Goal: Information Seeking & Learning: Learn about a topic

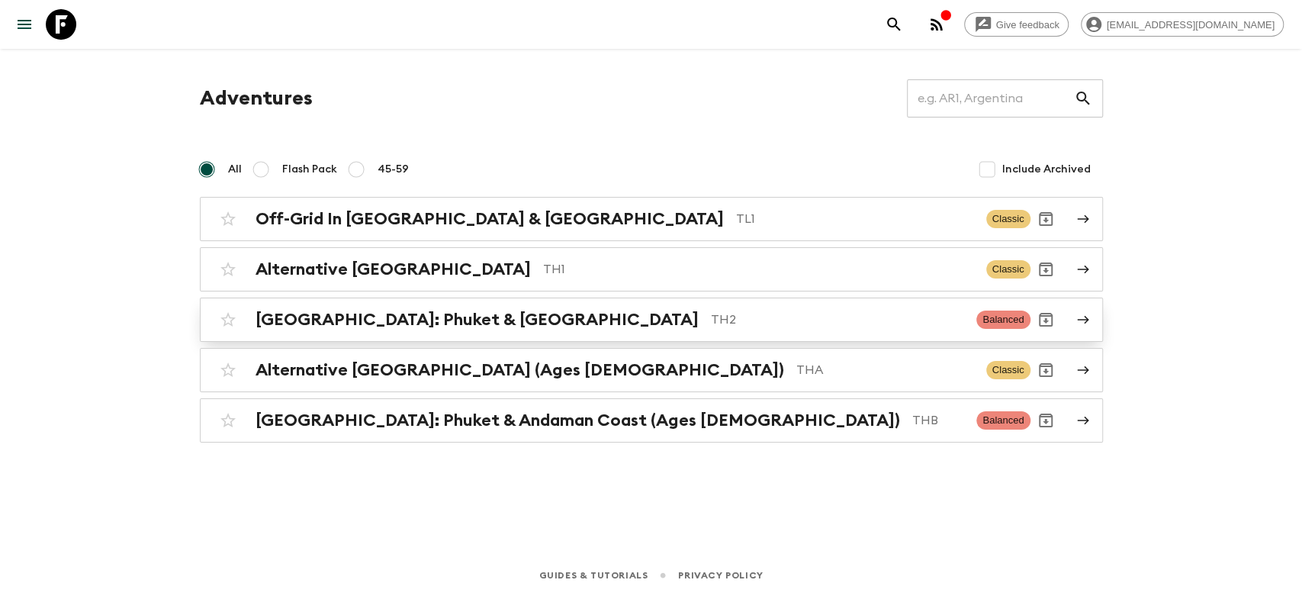
click at [403, 307] on div "[GEOGRAPHIC_DATA]: Phuket & Andaman Coast TH2 Balanced" at bounding box center [621, 319] width 817 height 31
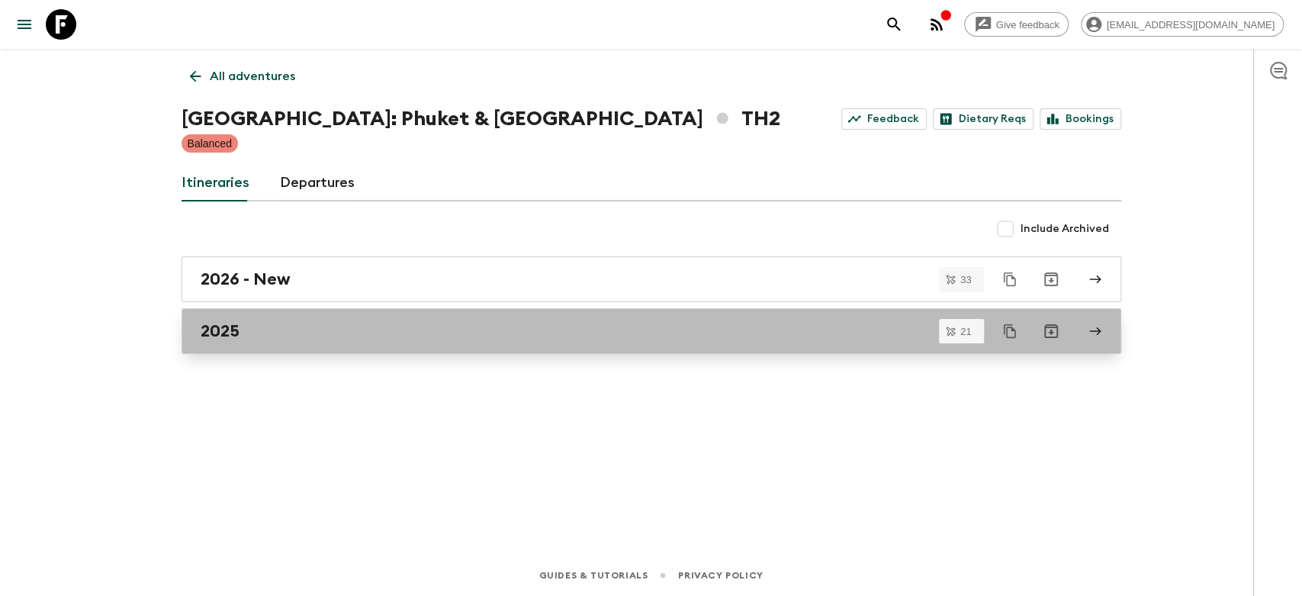
click at [395, 329] on div "2025" at bounding box center [637, 331] width 872 height 20
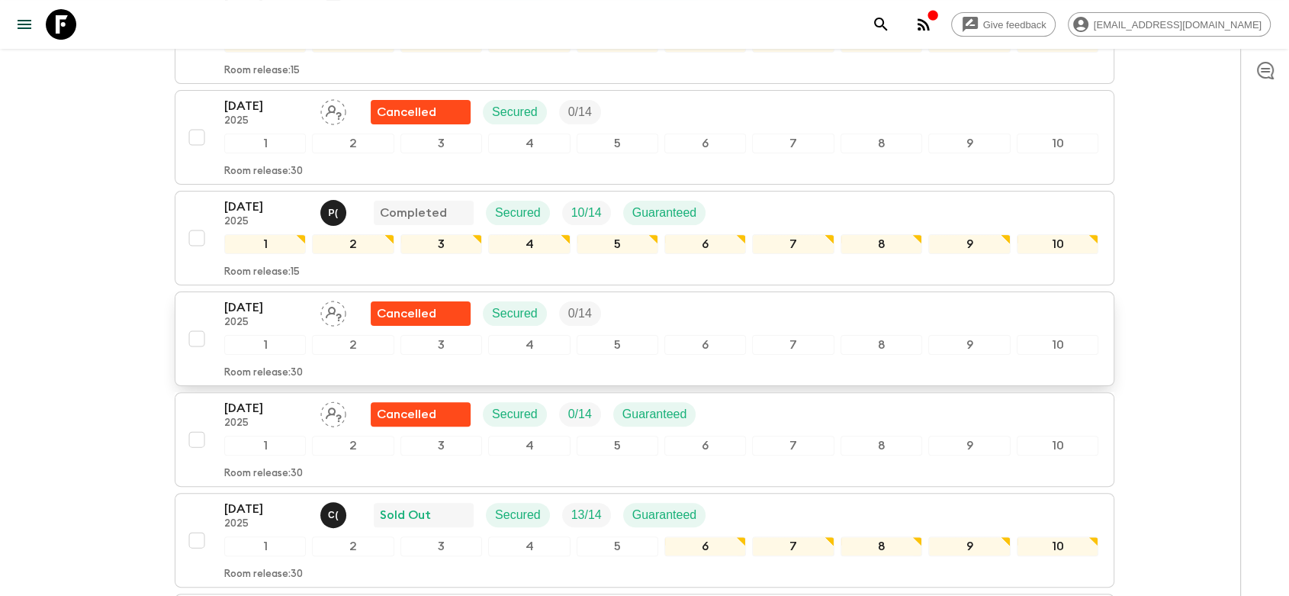
scroll to position [423, 0]
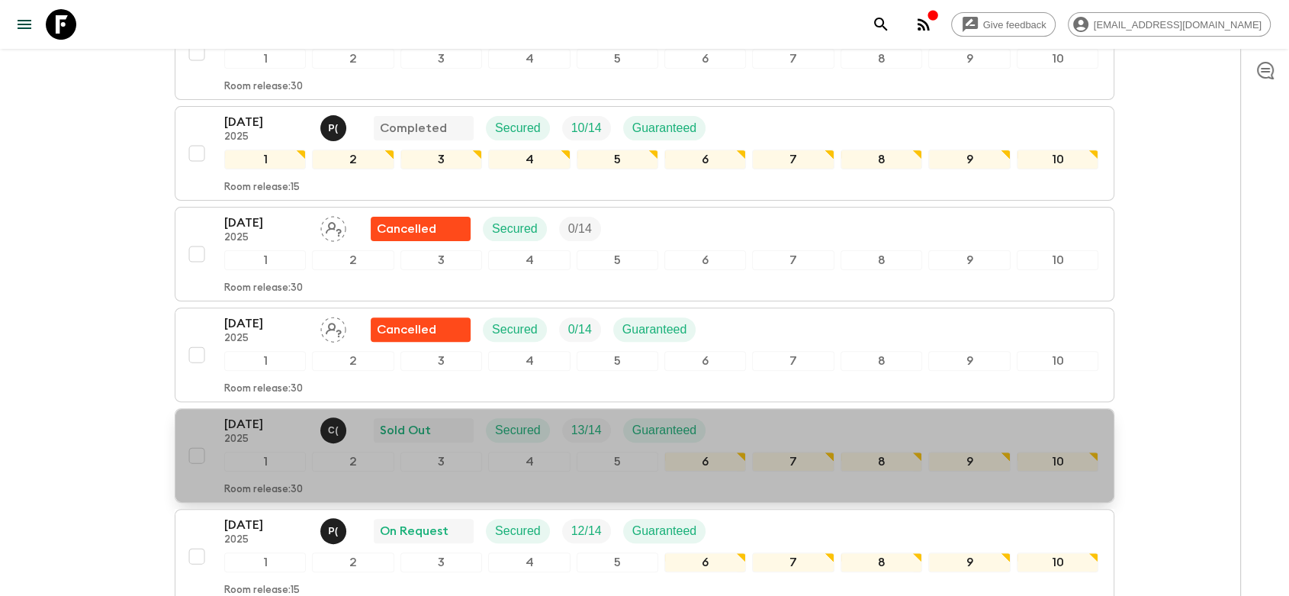
click at [805, 415] on div "[DATE] 2025 C ( Sold Out Secured 13 / 14 Guaranteed" at bounding box center [661, 430] width 874 height 31
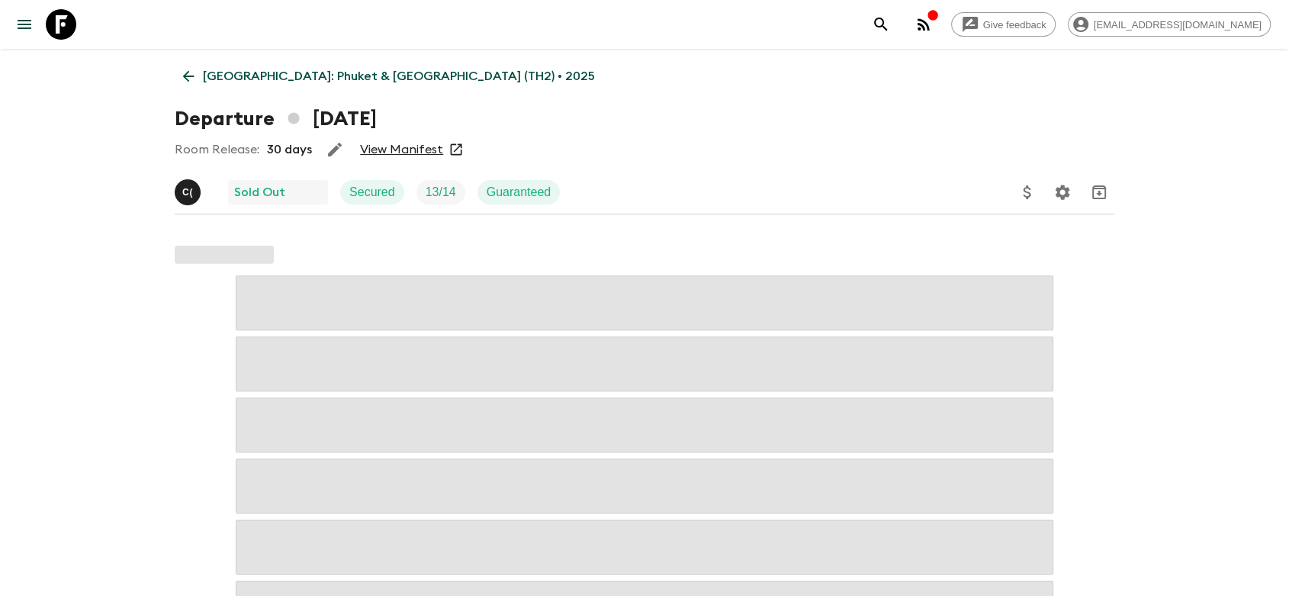
click at [387, 148] on link "View Manifest" at bounding box center [401, 149] width 83 height 15
click at [409, 148] on link "View Manifest" at bounding box center [401, 149] width 83 height 15
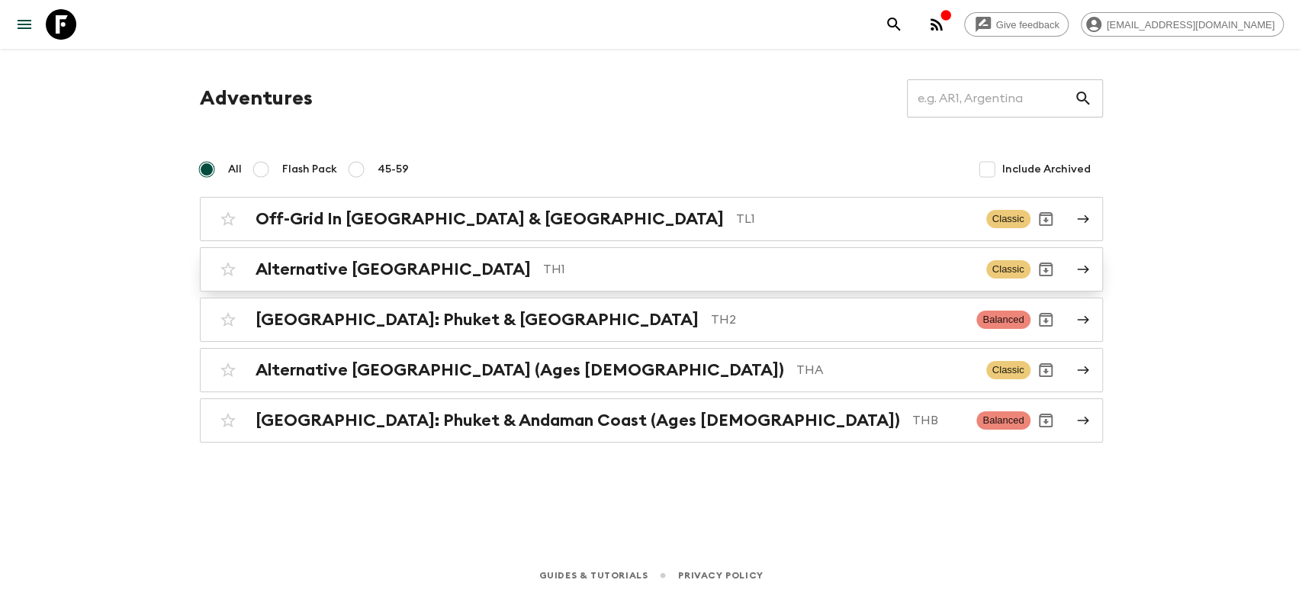
click at [392, 258] on div "Alternative Thailand TH1 Classic" at bounding box center [621, 269] width 817 height 31
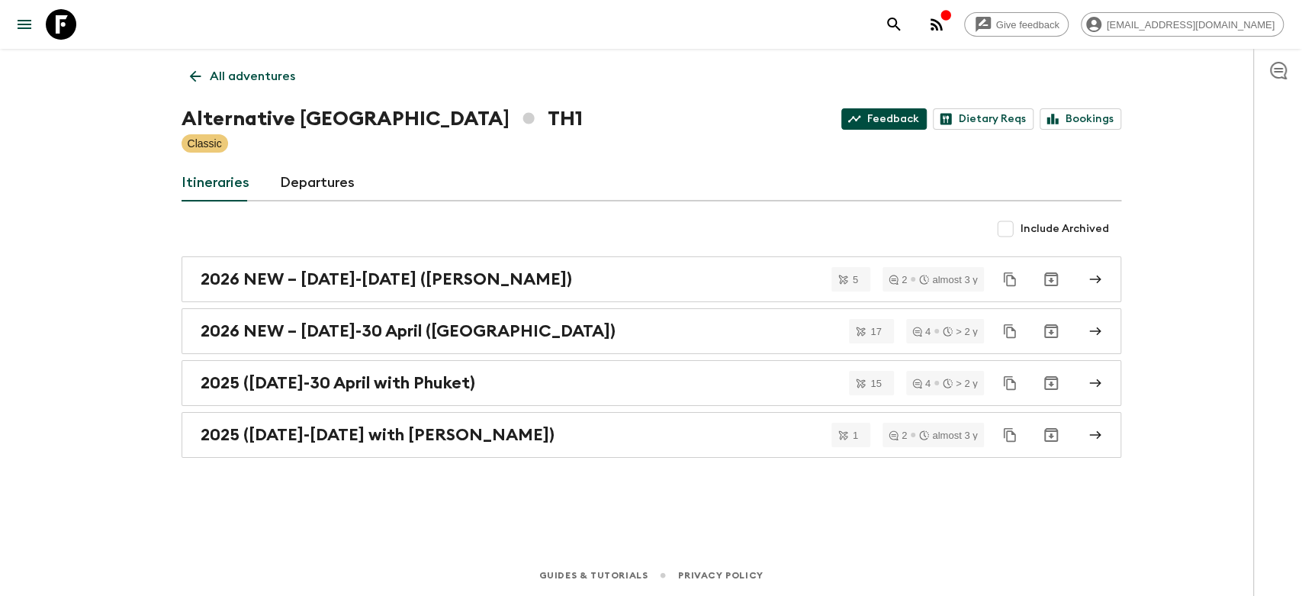
click at [903, 119] on link "Feedback" at bounding box center [883, 118] width 85 height 21
